Goal: Information Seeking & Learning: Find specific fact

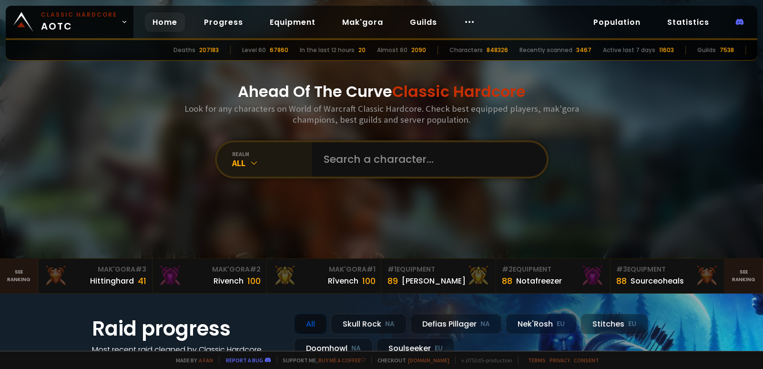
click at [257, 167] on div "All" at bounding box center [272, 162] width 80 height 11
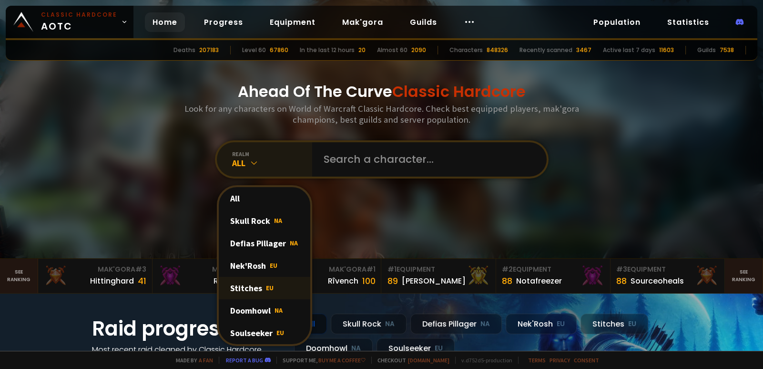
click at [266, 283] on span "EU" at bounding box center [270, 287] width 8 height 9
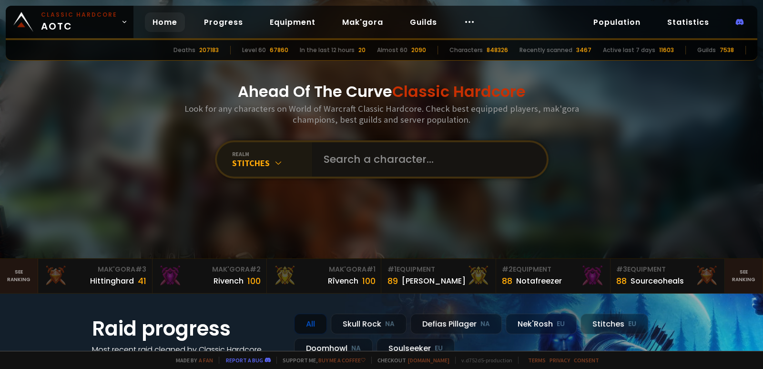
click at [337, 162] on input "text" at bounding box center [426, 159] width 217 height 34
type input "tønde"
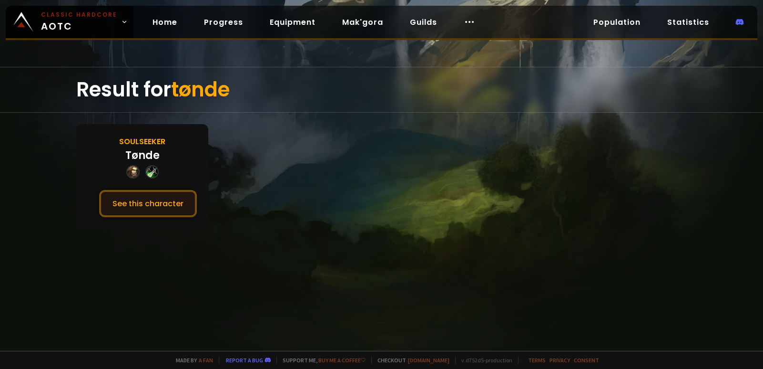
click at [144, 207] on button "See this character" at bounding box center [148, 203] width 98 height 27
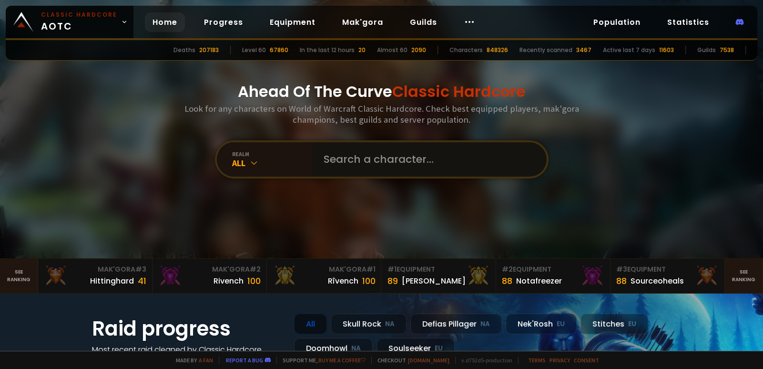
click at [343, 164] on input "text" at bounding box center [426, 159] width 217 height 34
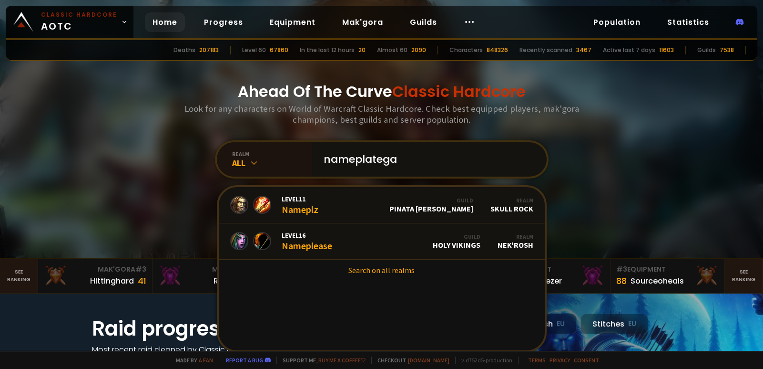
type input "nameplategay"
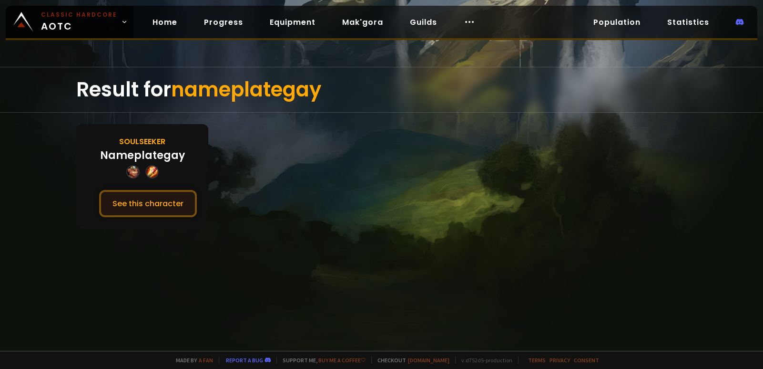
click at [144, 199] on button "See this character" at bounding box center [148, 203] width 98 height 27
